Goal: Find specific page/section: Find specific page/section

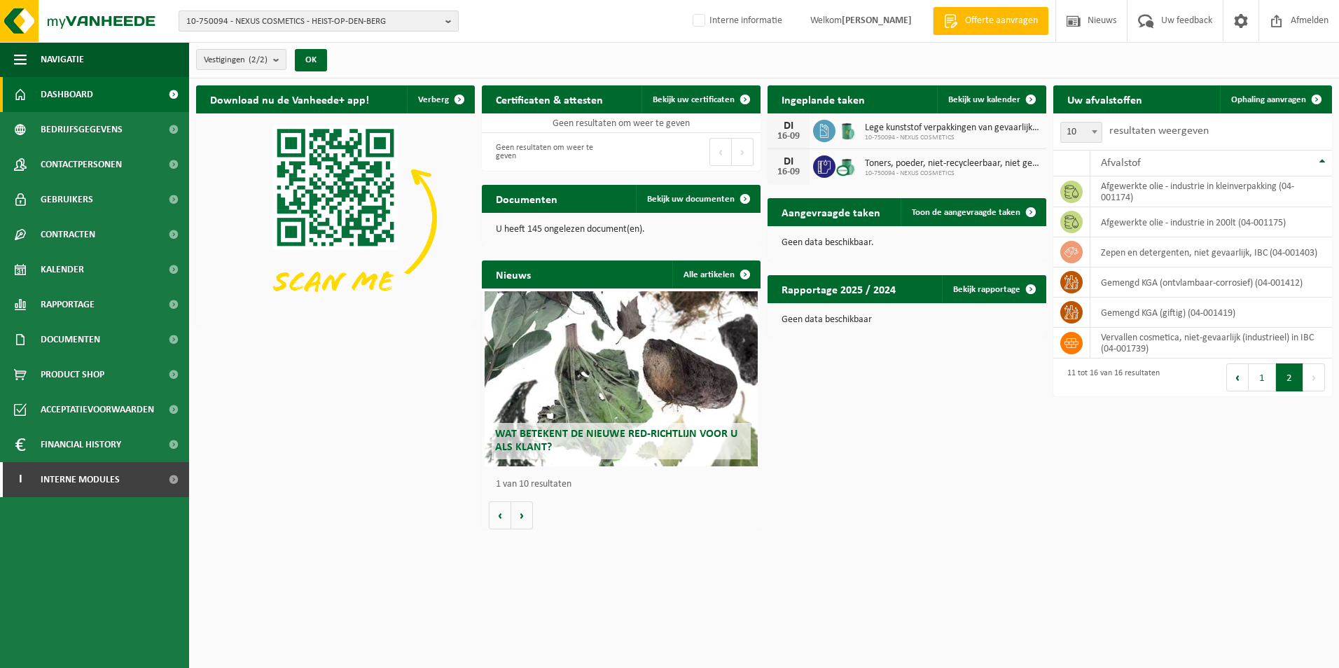
click at [288, 15] on span "10-750094 - NEXUS COSMETICS - HEIST-OP-DEN-BERG" at bounding box center [312, 21] width 253 height 21
click at [264, 44] on input "text" at bounding box center [318, 44] width 273 height 18
type input "provenciaal"
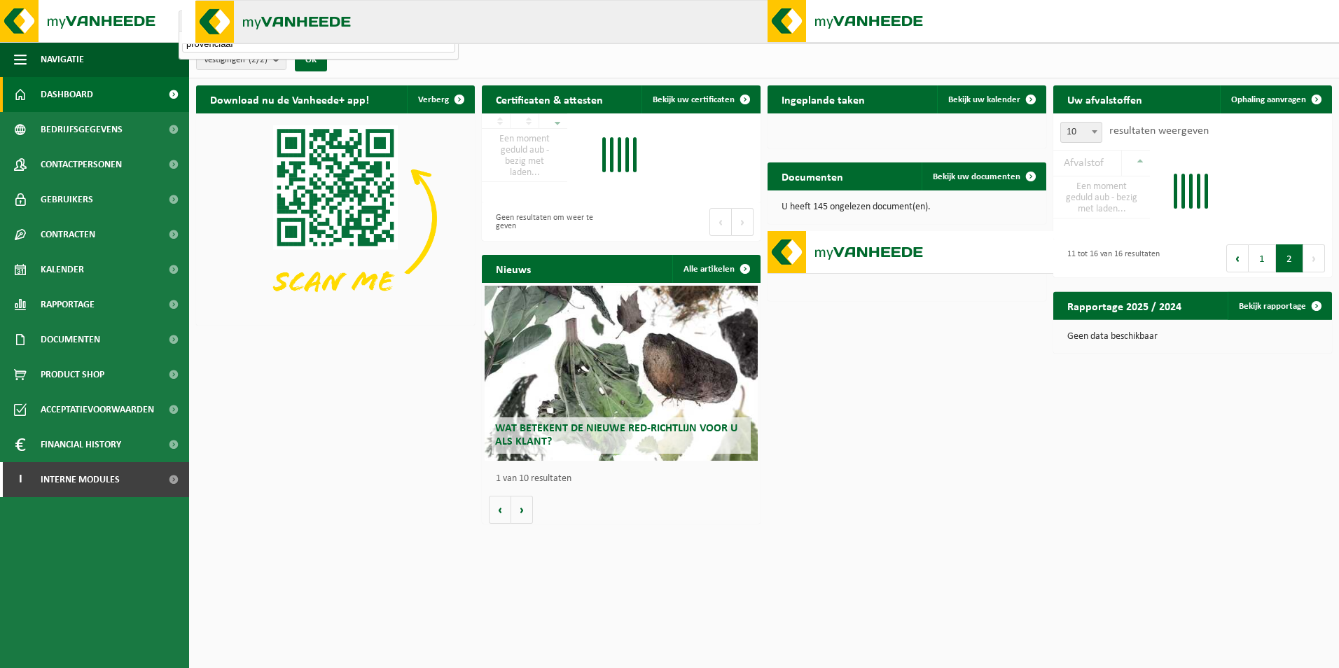
type input "tom.hellemans@vanheede.com"
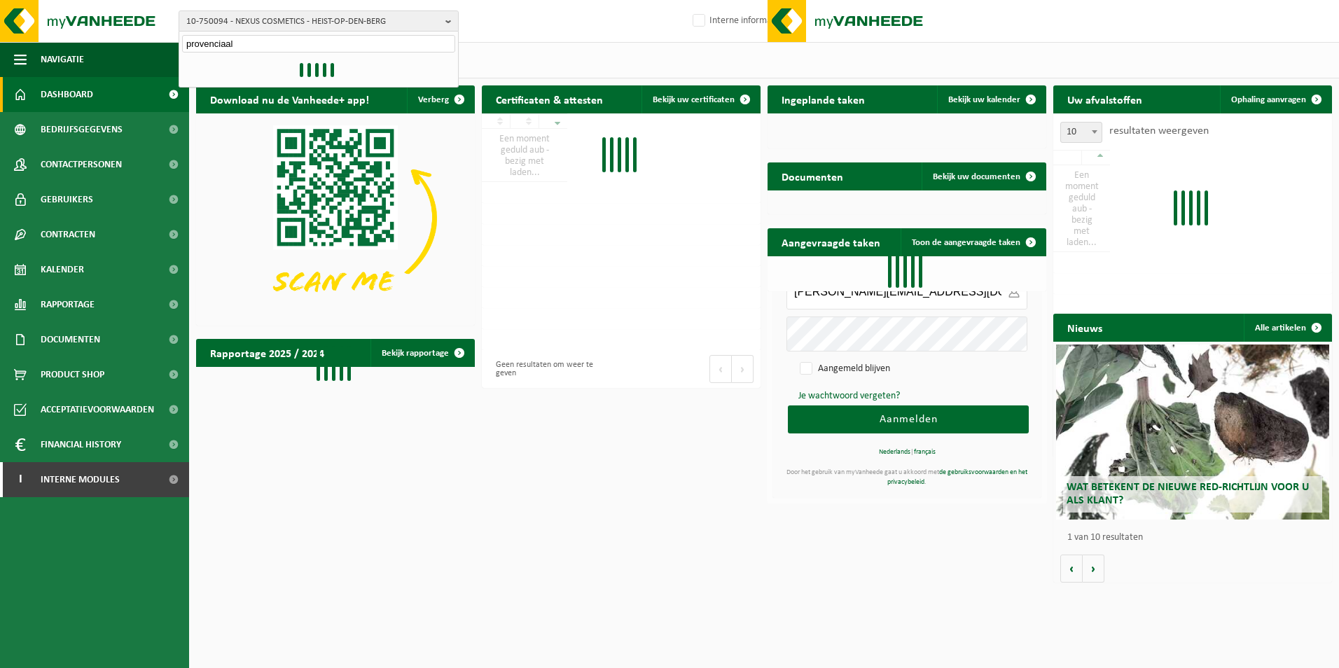
type input "tom.hellemans@vanheede.com"
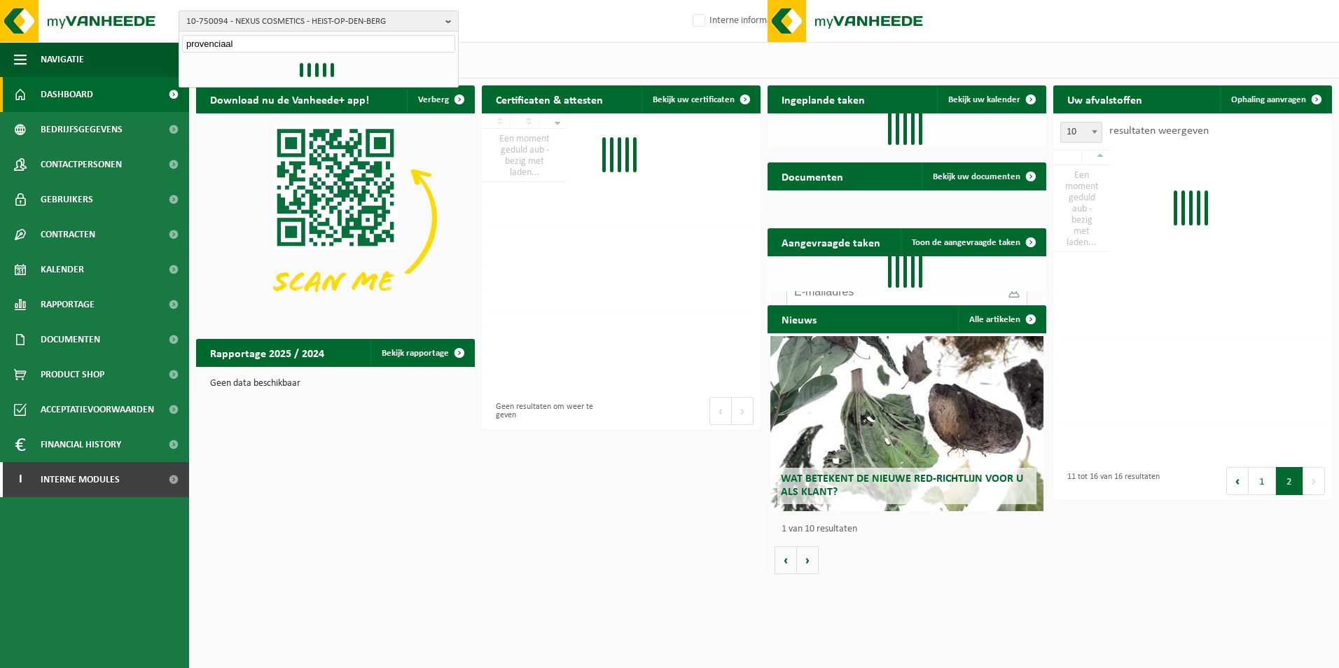
type input "tom.hellemans@vanheede.com"
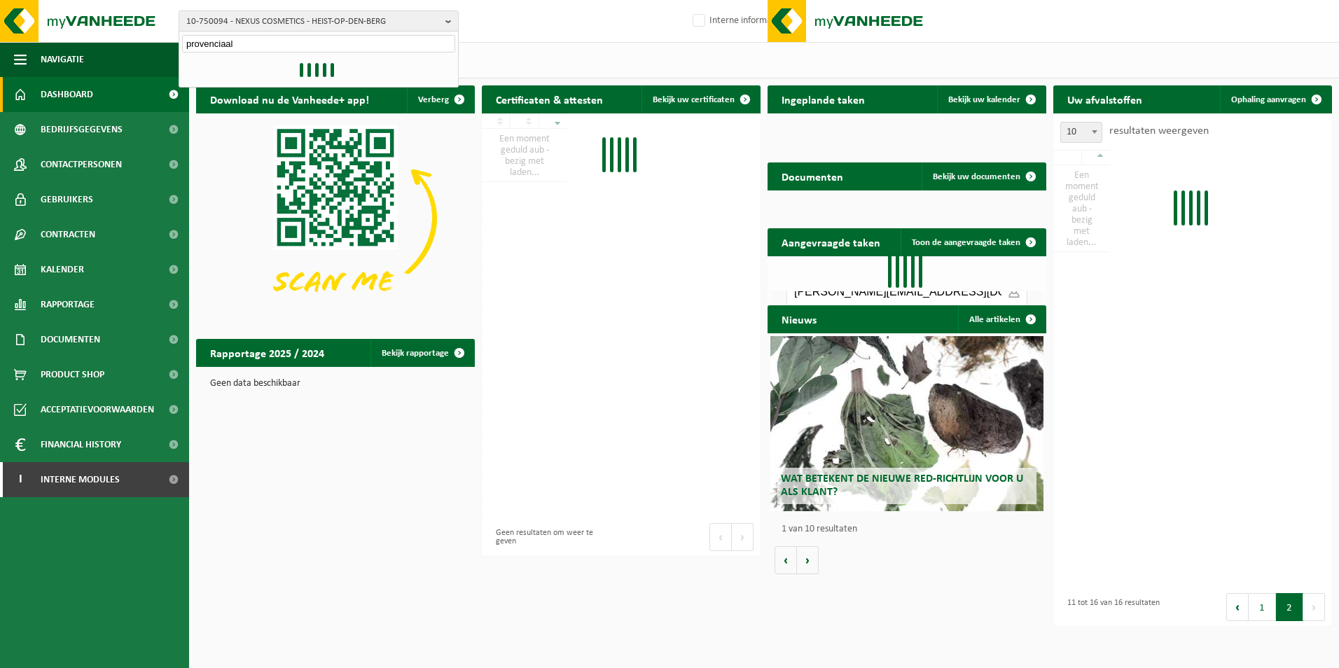
type input "tom.hellemans@vanheede.com"
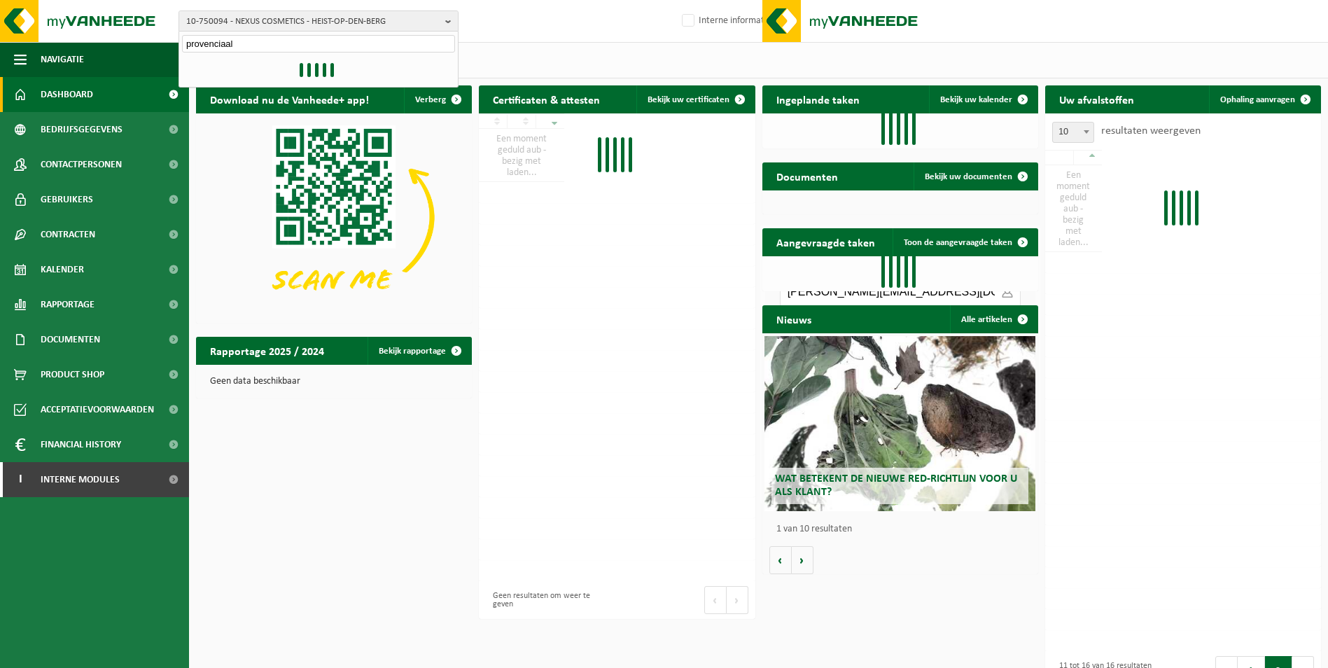
type input "provenciaal"
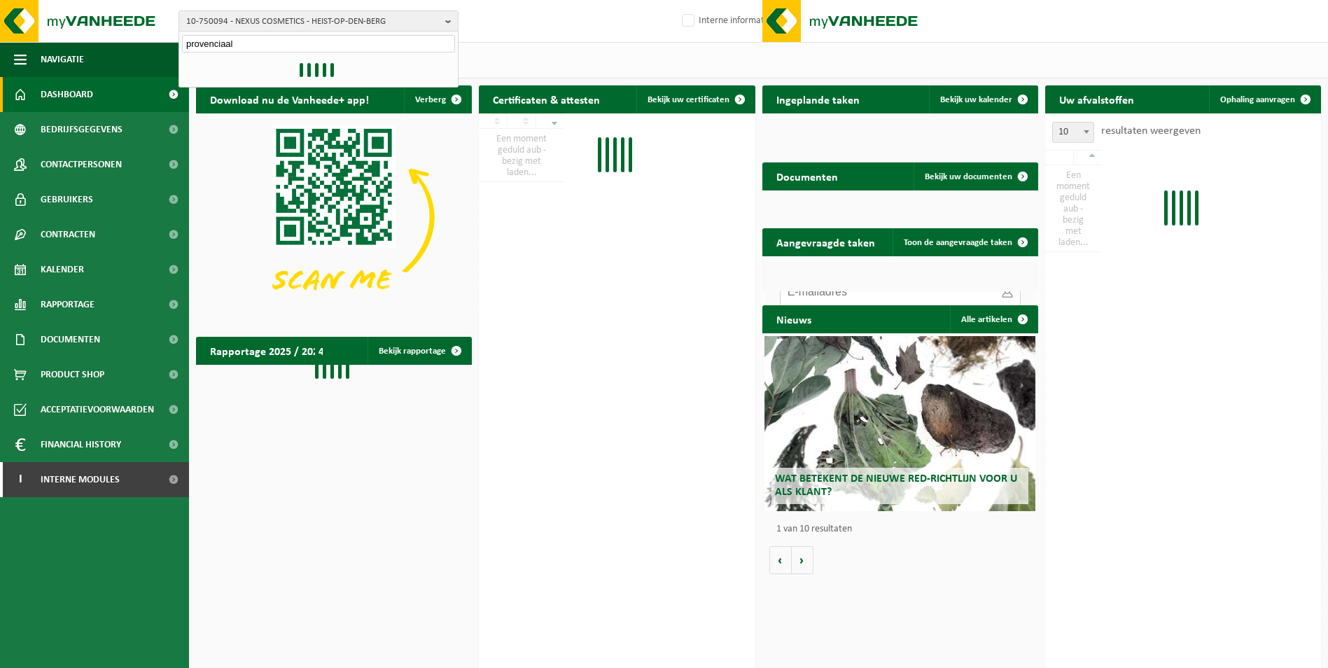
type input "tom.hellemans@vanheede.com"
type input "provenciaal ins"
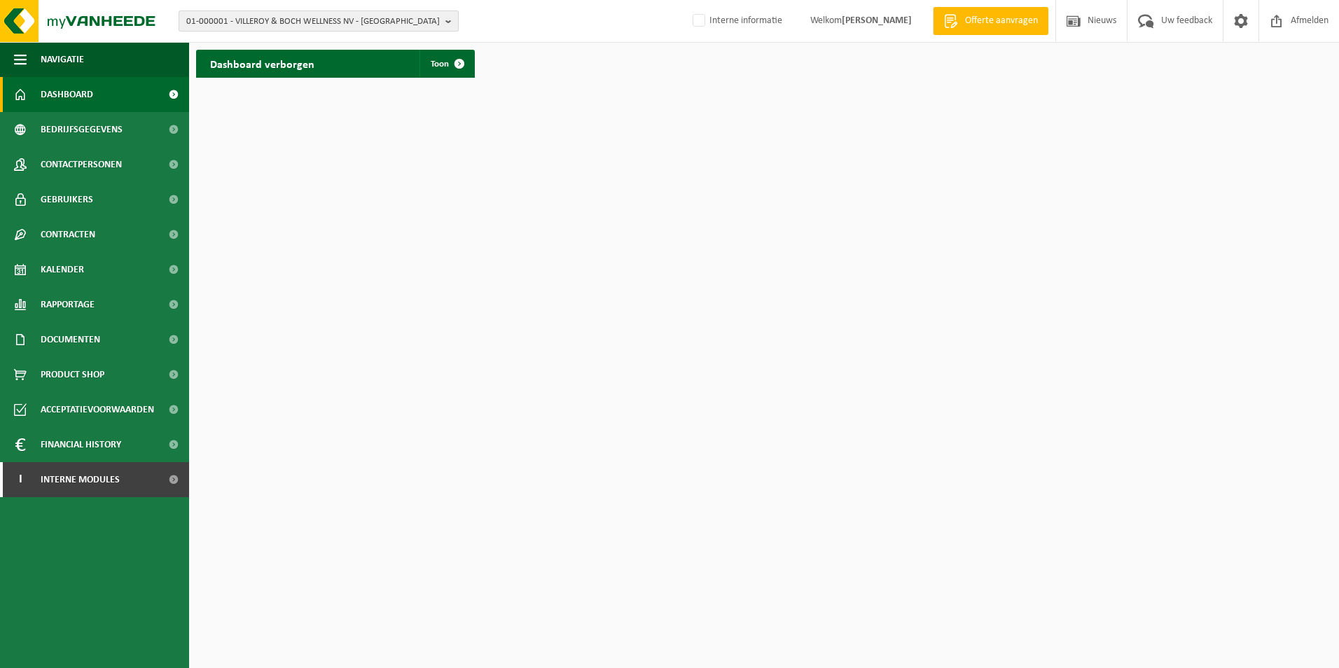
click at [255, 28] on span "01-000001 - VILLEROY & BOCH WELLNESS NV - ROESELARE" at bounding box center [312, 21] width 253 height 21
click at [251, 46] on input "text" at bounding box center [318, 44] width 273 height 18
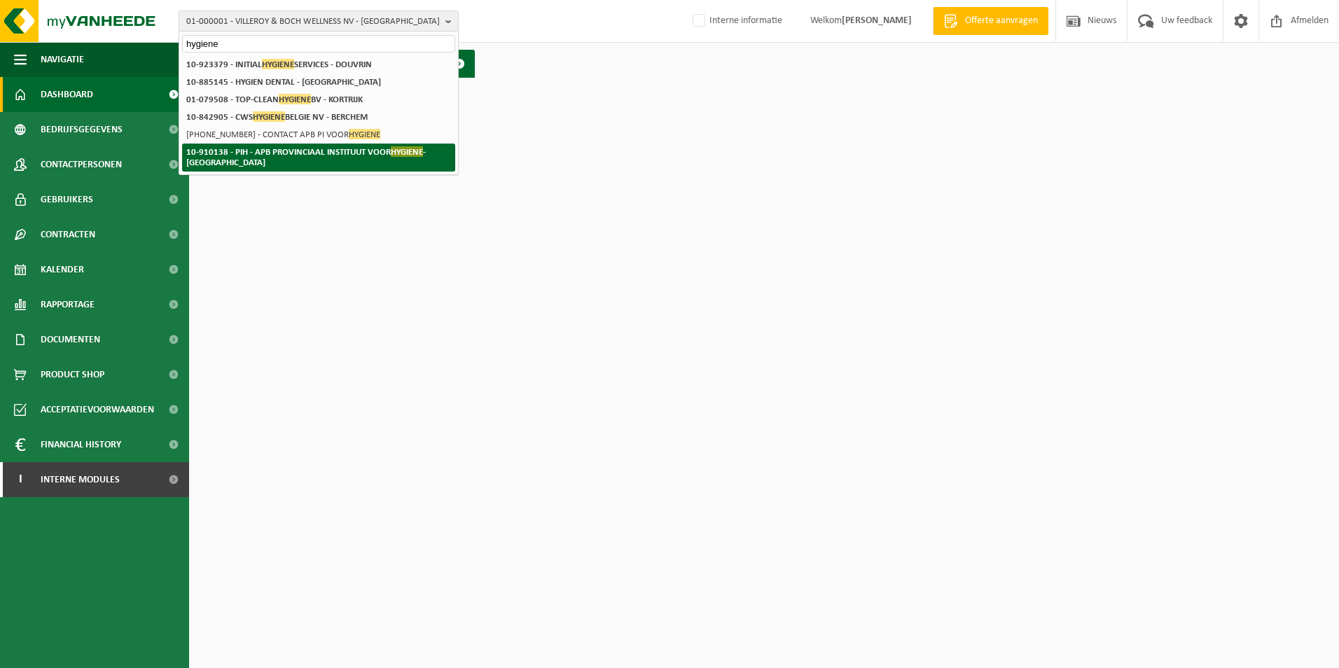
type input "hygiene"
click at [320, 158] on li "10-910138 - PIH - APB PROVINCIAAL INSTITUUT VOOR HYGIENE - ANTWERPEN" at bounding box center [318, 158] width 273 height 28
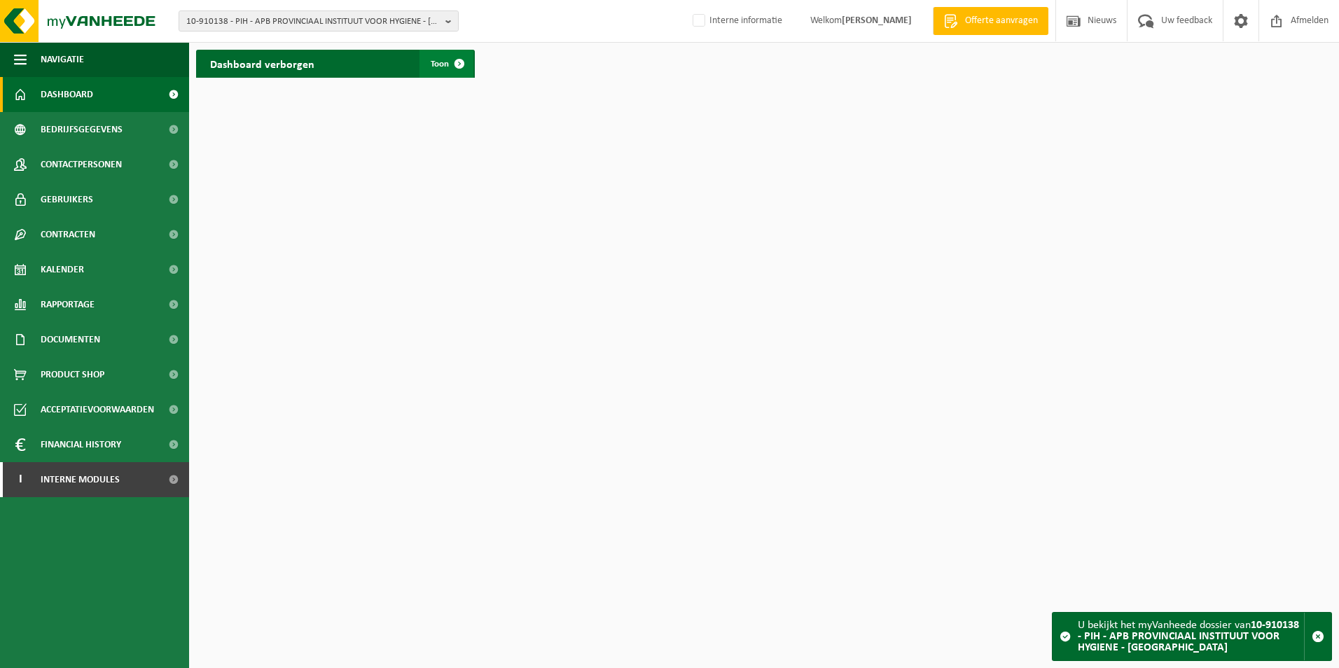
click at [464, 68] on span at bounding box center [459, 64] width 28 height 28
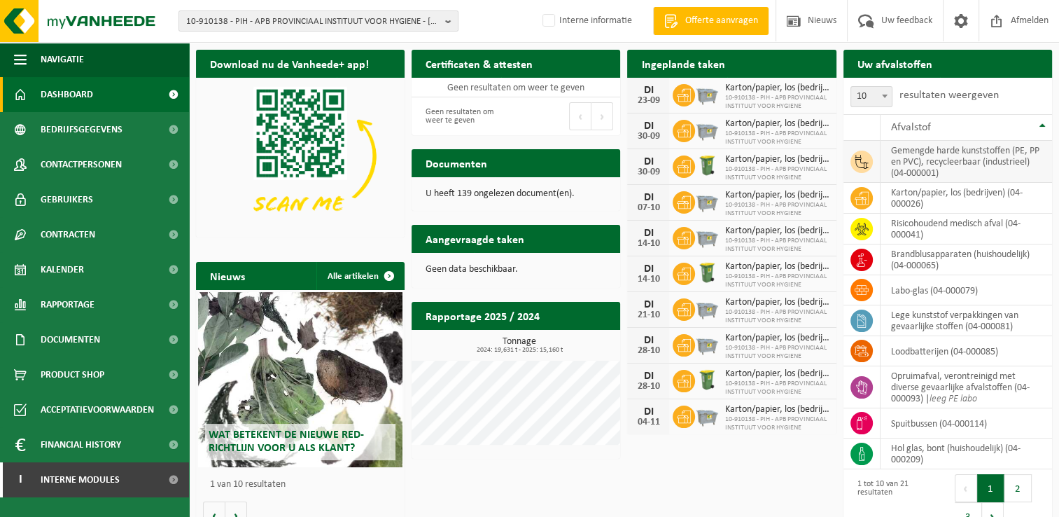
drag, startPoint x: 896, startPoint y: 153, endPoint x: 918, endPoint y: 166, distance: 25.1
click at [895, 153] on td "gemengde harde kunststoffen (PE, PP en PVC), recycleerbaar (industrieel) (04-00…" at bounding box center [967, 162] width 172 height 42
click at [1013, 482] on button "2" at bounding box center [1018, 488] width 27 height 28
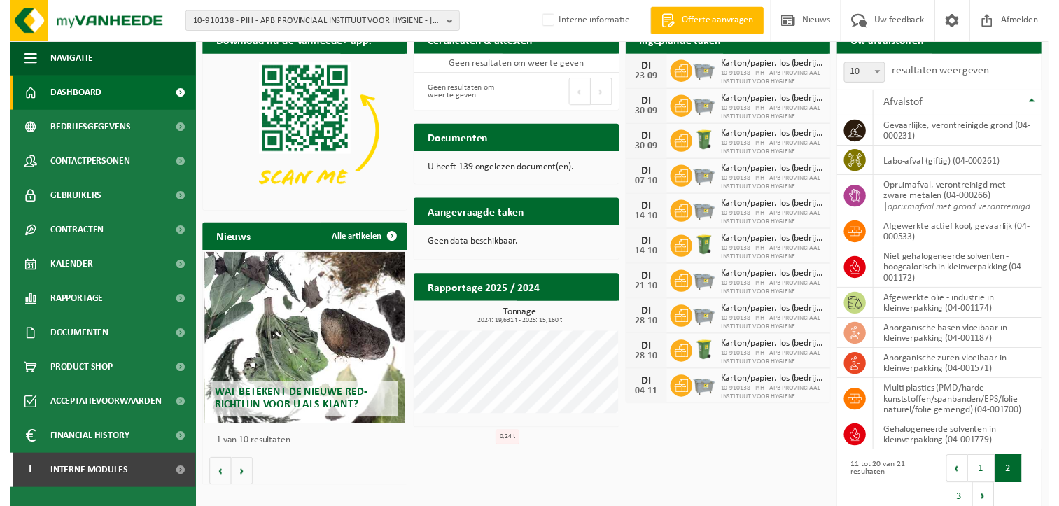
scroll to position [36, 0]
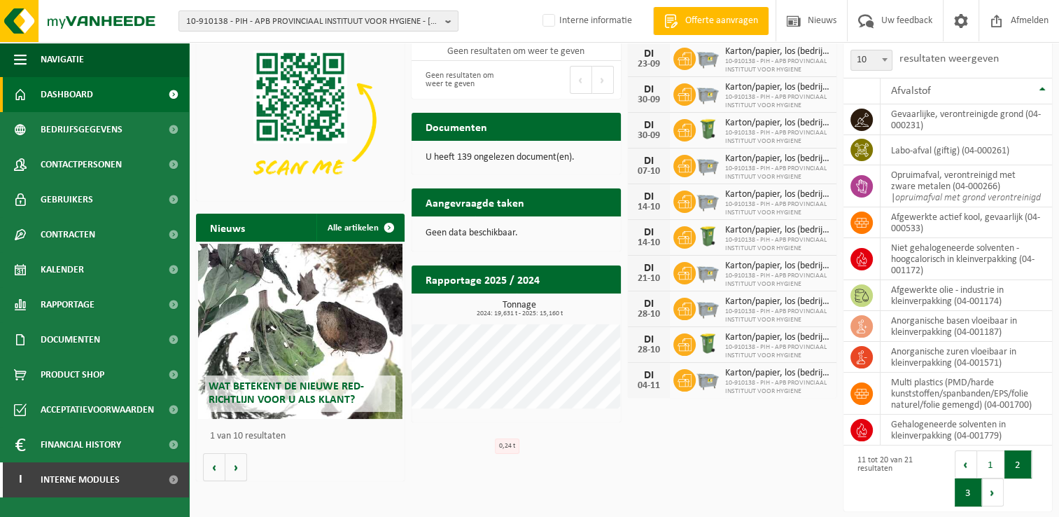
click at [968, 493] on button "3" at bounding box center [968, 492] width 27 height 28
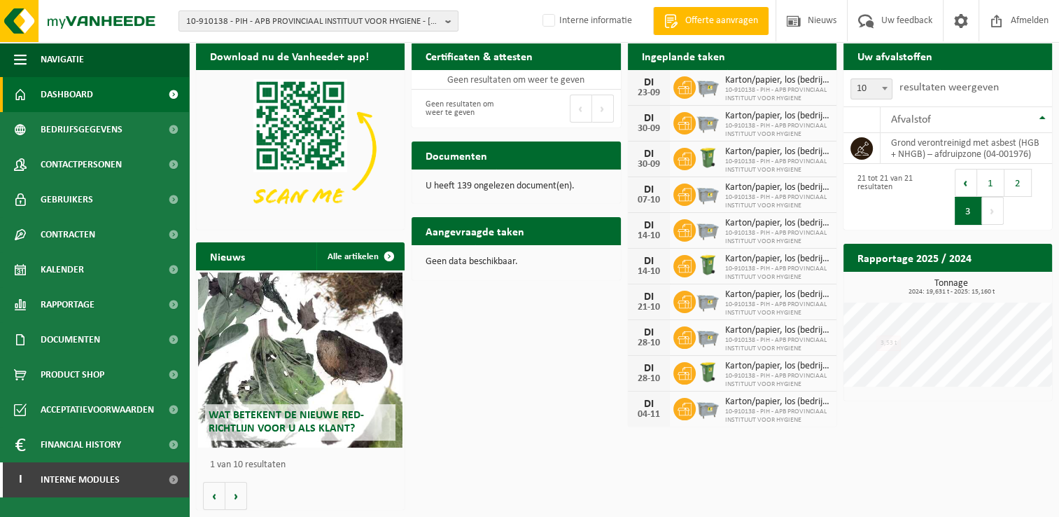
scroll to position [0, 0]
